Goal: Task Accomplishment & Management: Use online tool/utility

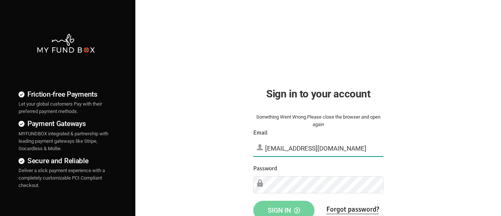
type input "[EMAIL_ADDRESS][DOMAIN_NAME]"
click at [284, 207] on span "Sign in" at bounding box center [284, 210] width 32 height 8
